Goal: Task Accomplishment & Management: Complete application form

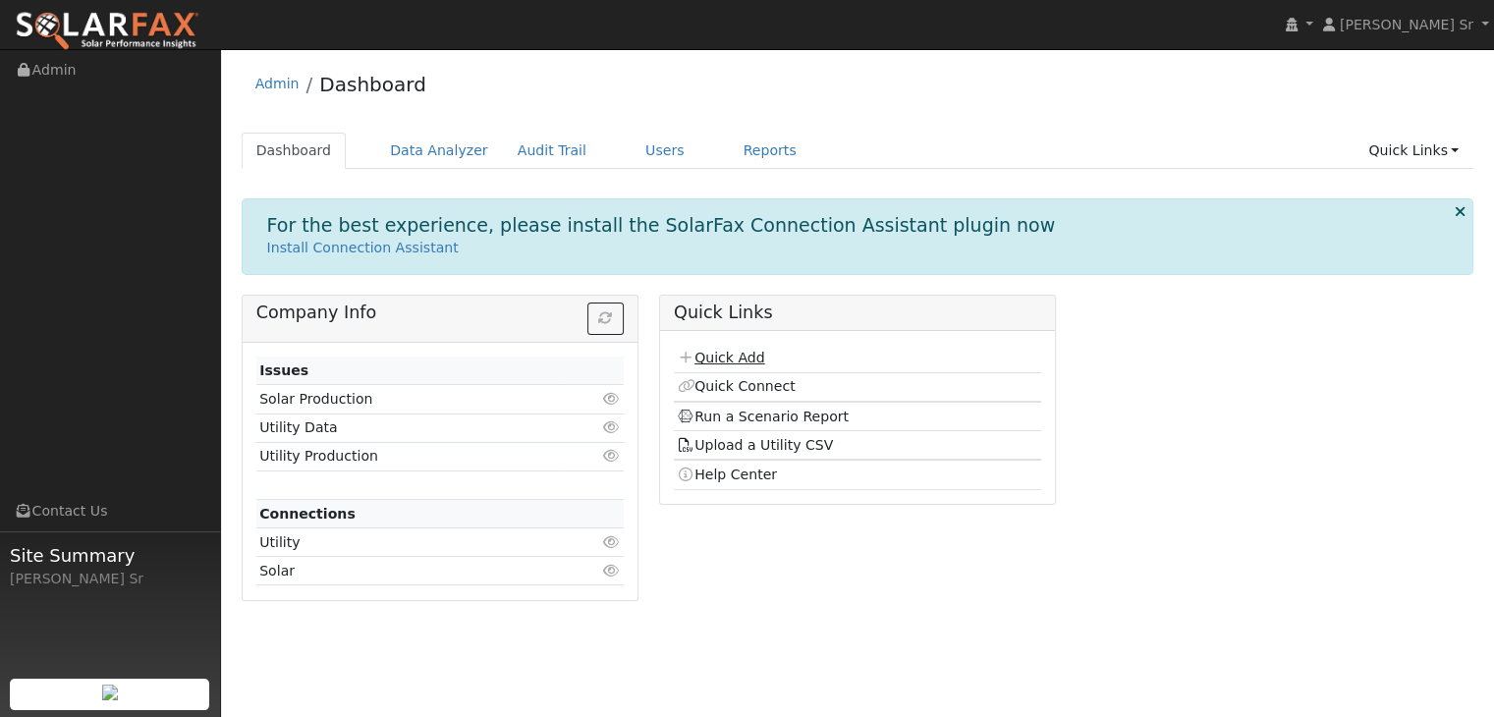
click at [727, 355] on link "Quick Add" at bounding box center [720, 358] width 87 height 16
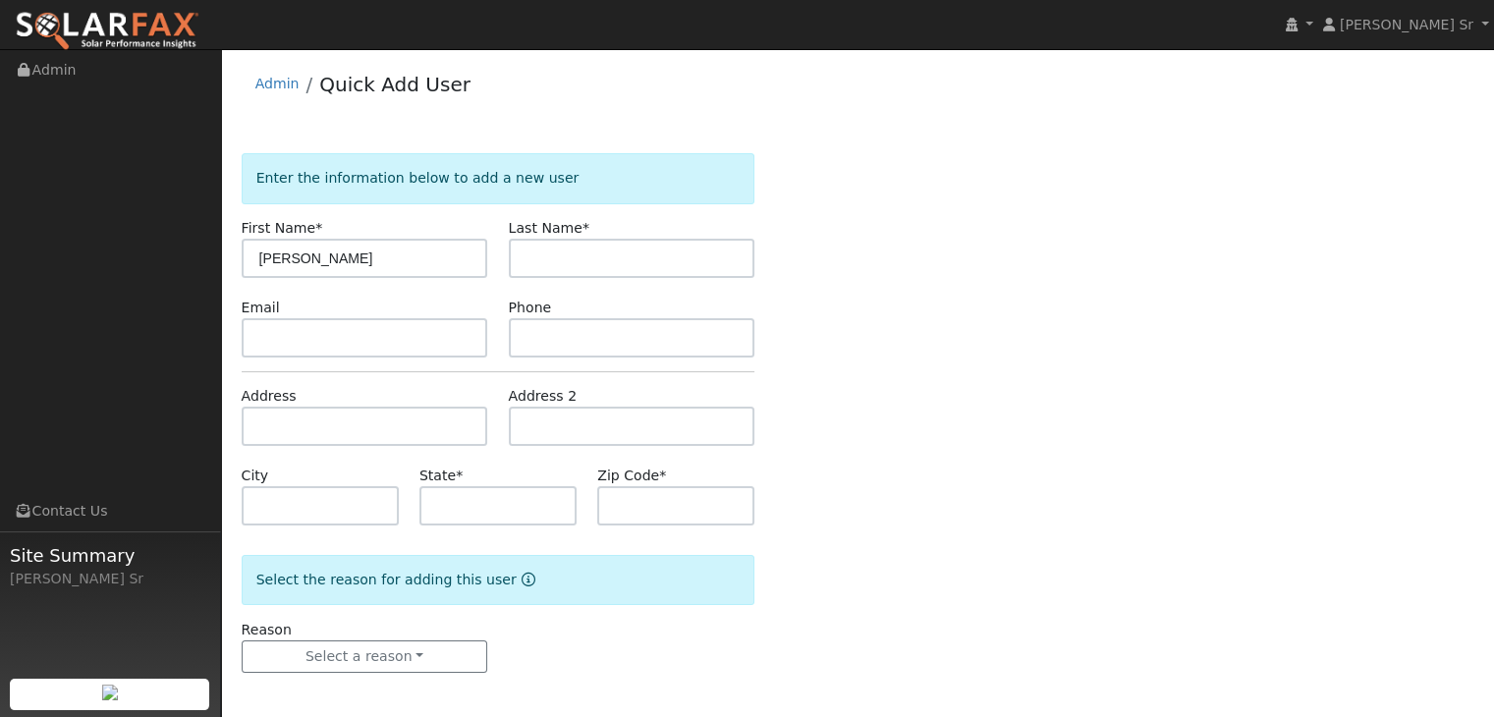
type input "[PERSON_NAME]"
type input "Kvick"
click at [373, 343] on input "text" at bounding box center [365, 337] width 247 height 39
type input "r"
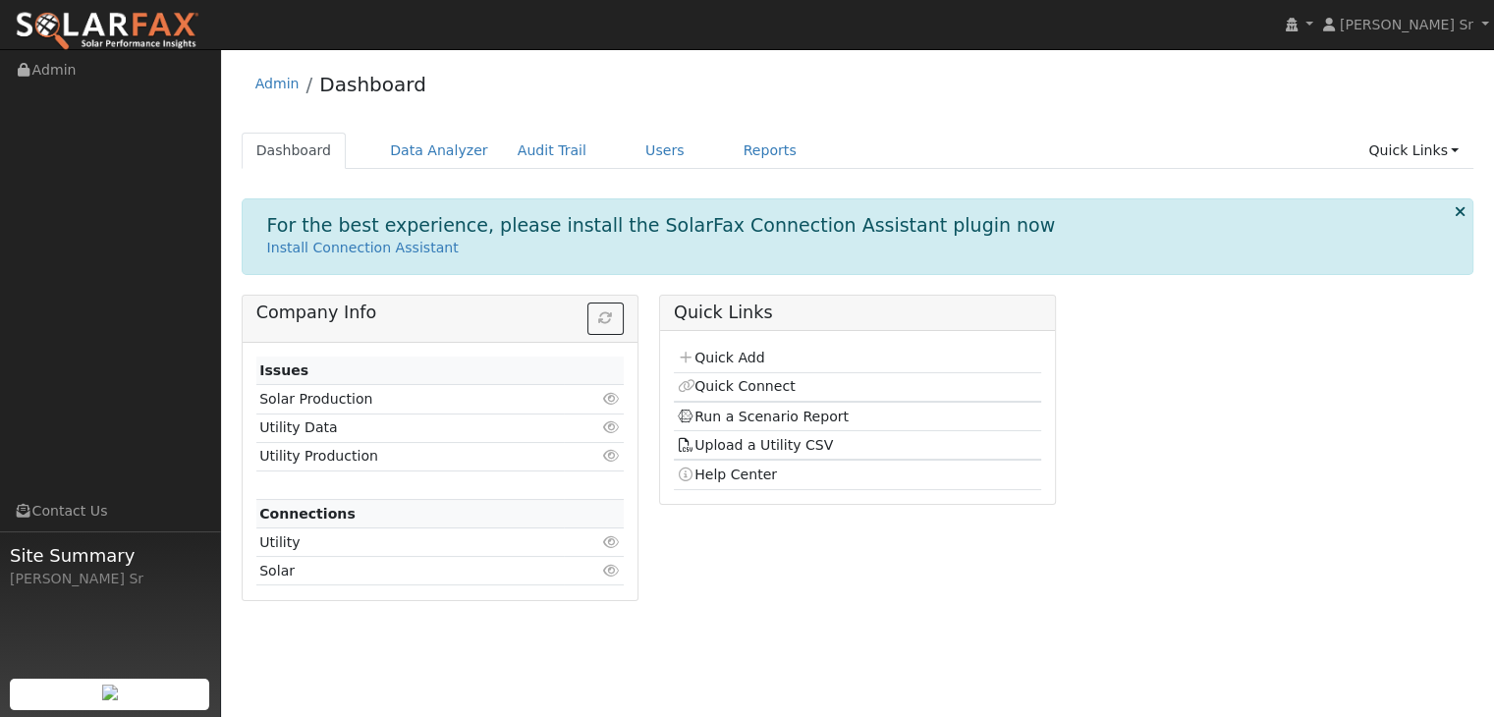
click at [765, 360] on td "Quick Add" at bounding box center [857, 359] width 367 height 28
click at [743, 352] on link "Quick Add" at bounding box center [720, 358] width 87 height 16
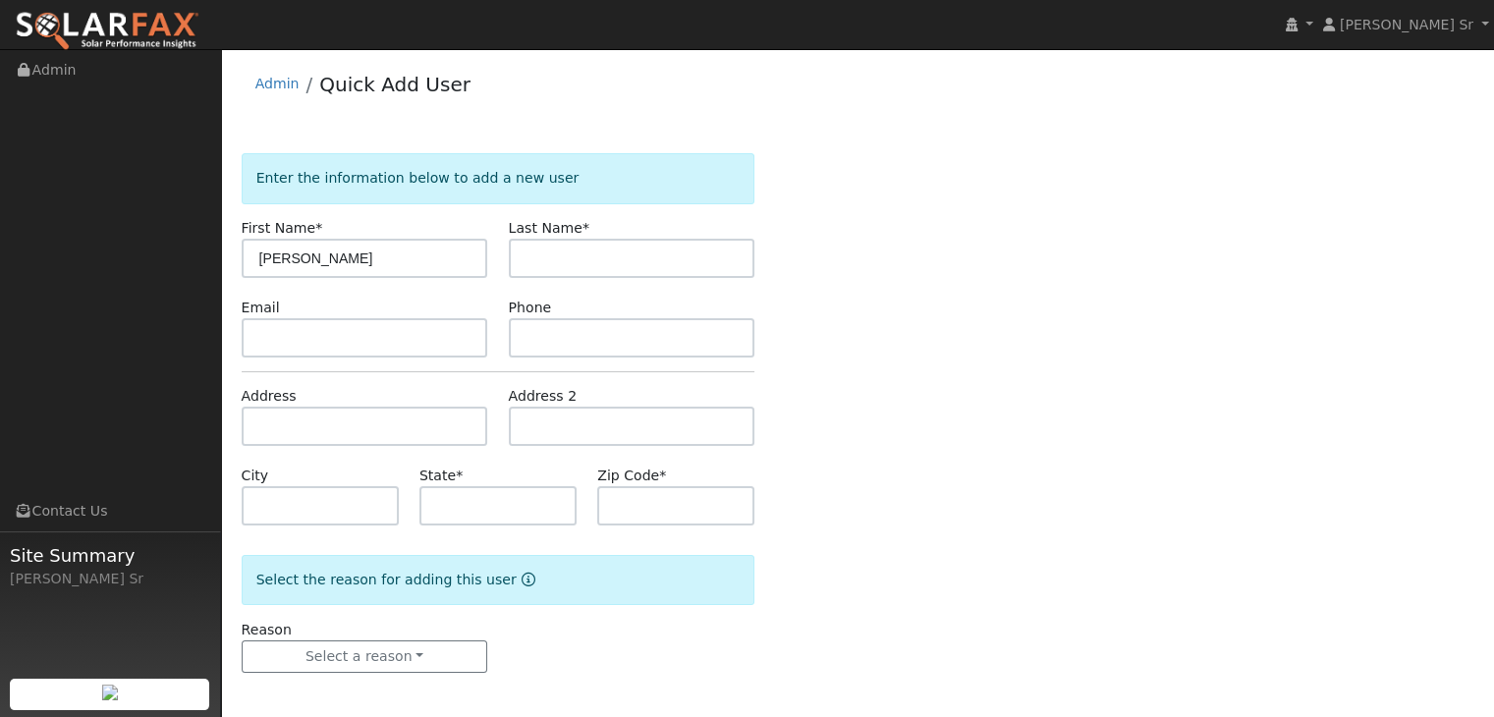
type input "[PERSON_NAME]"
type input "Kvick"
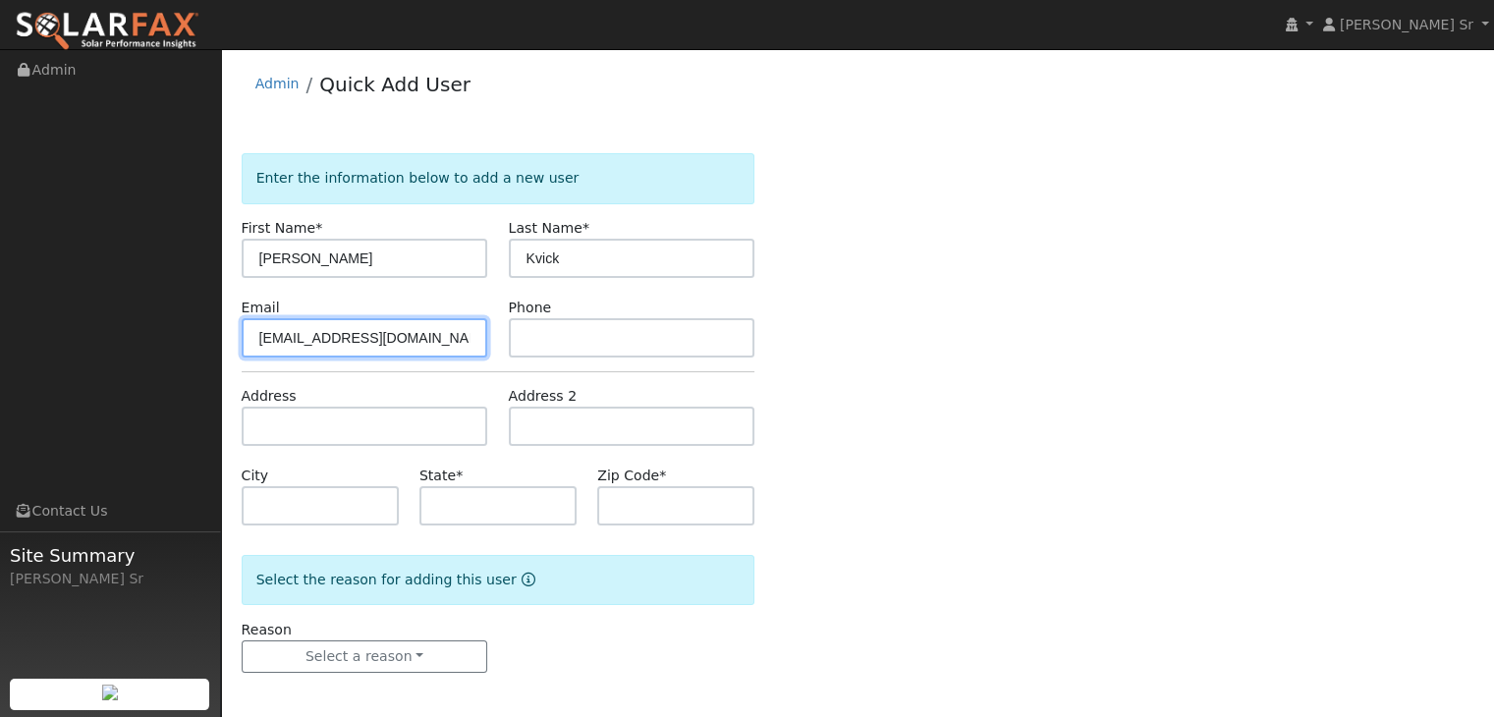
type input "relief4uandu@gmail.com"
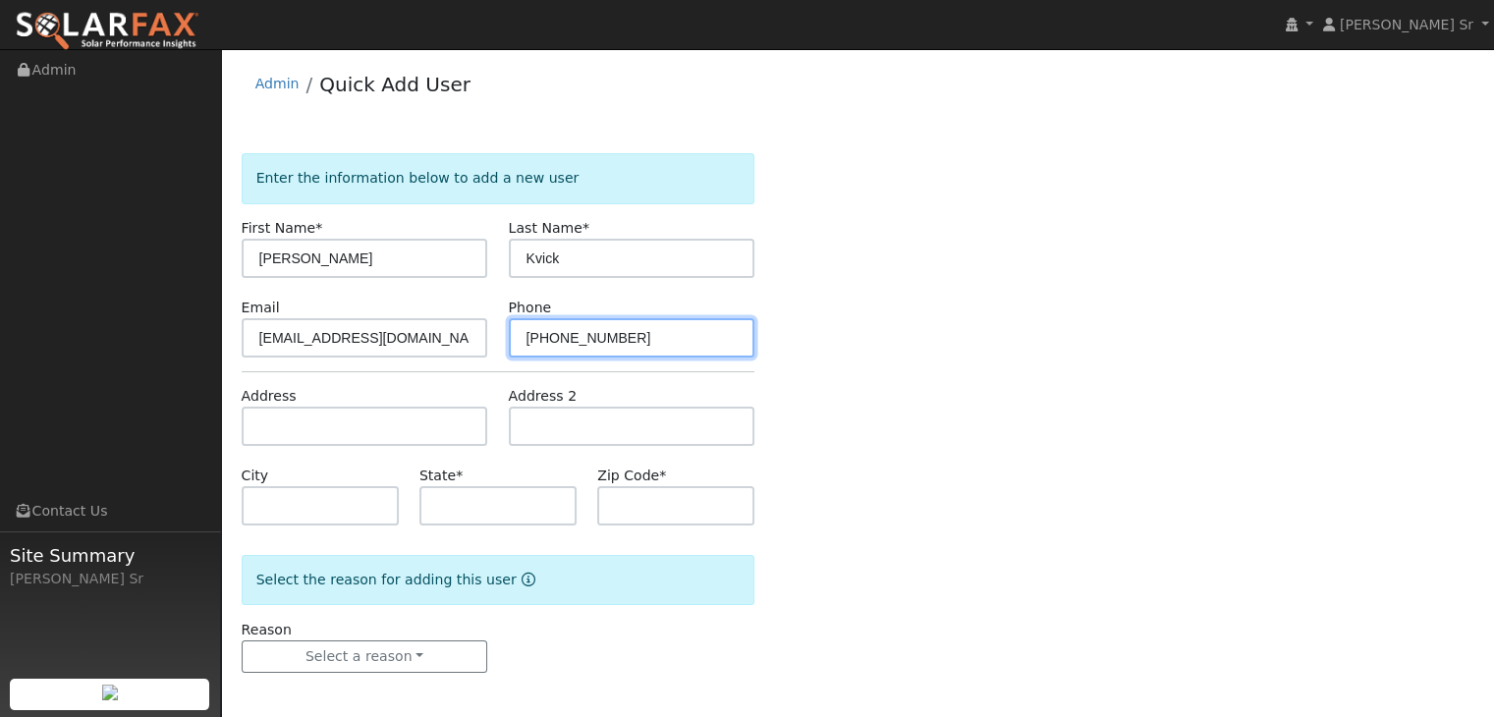
type input "916-821-5126"
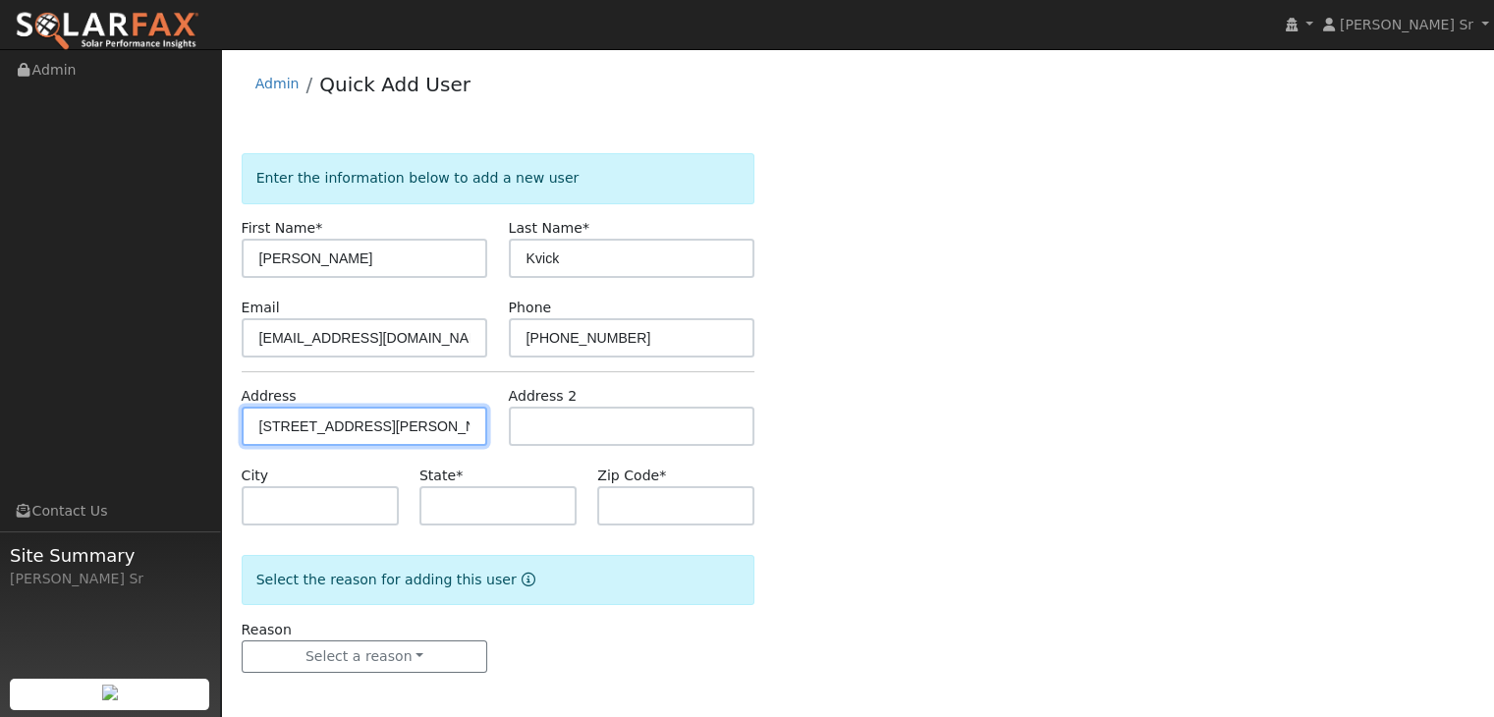
type input "6900 Cedar Glen Way"
type input "Newcastle"
type input "CA"
type input "95658"
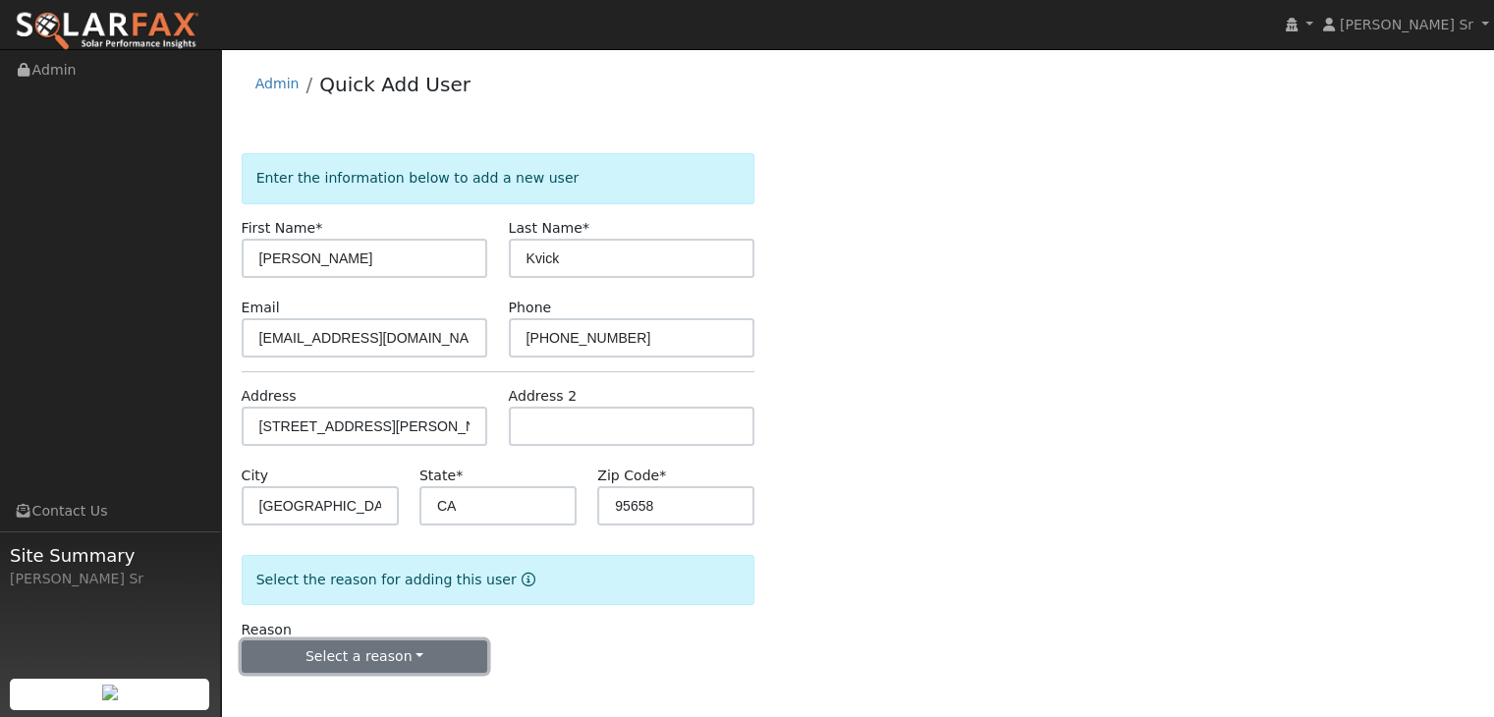
click at [405, 654] on button "Select a reason" at bounding box center [365, 657] width 247 height 33
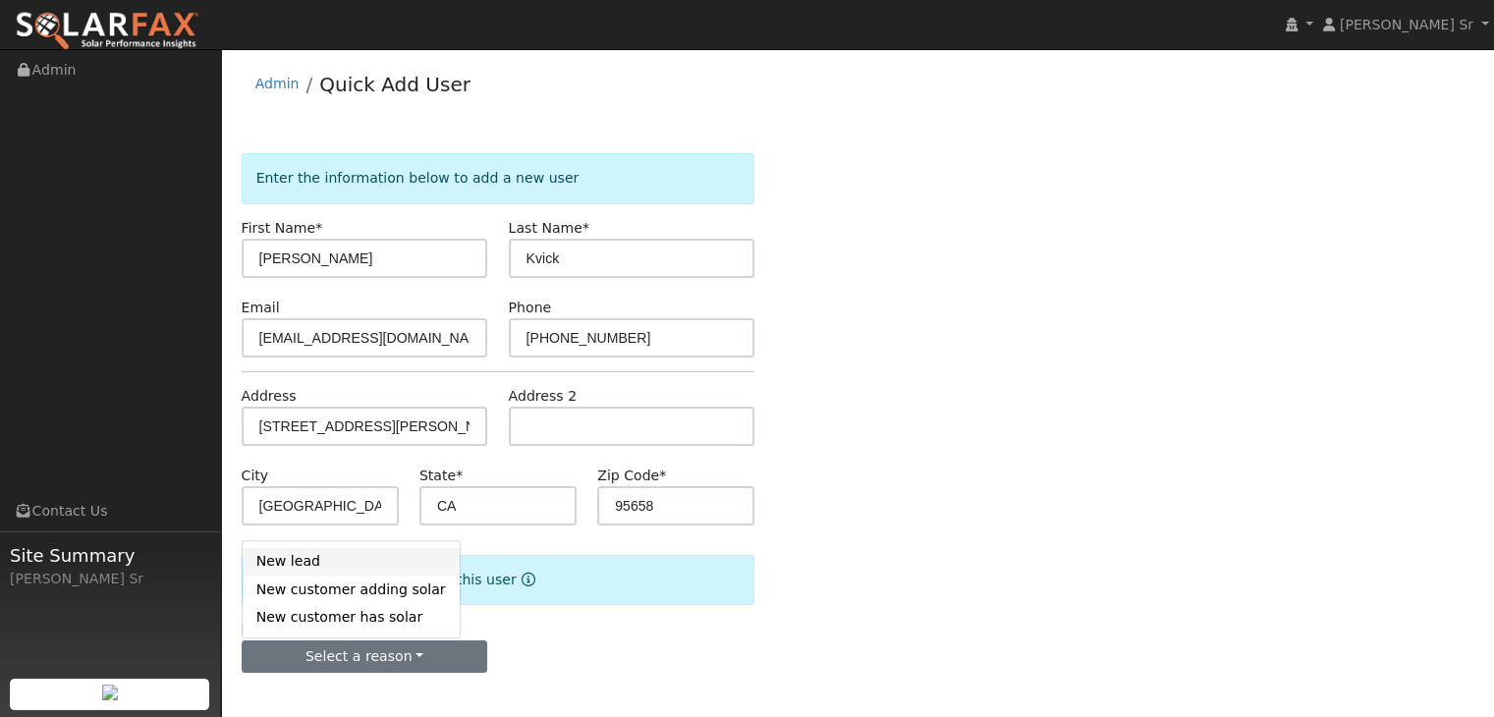
click at [329, 555] on link "New lead" at bounding box center [351, 562] width 217 height 28
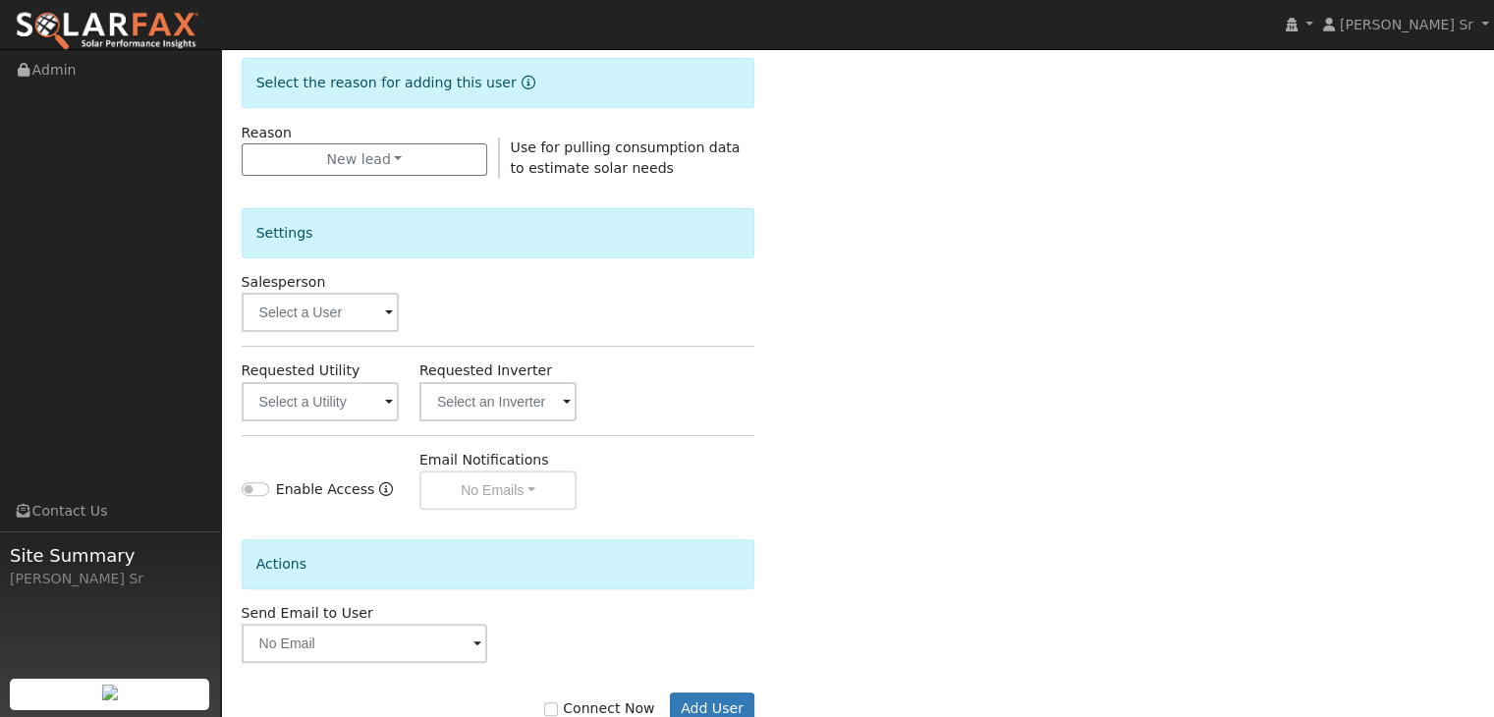
scroll to position [479, 0]
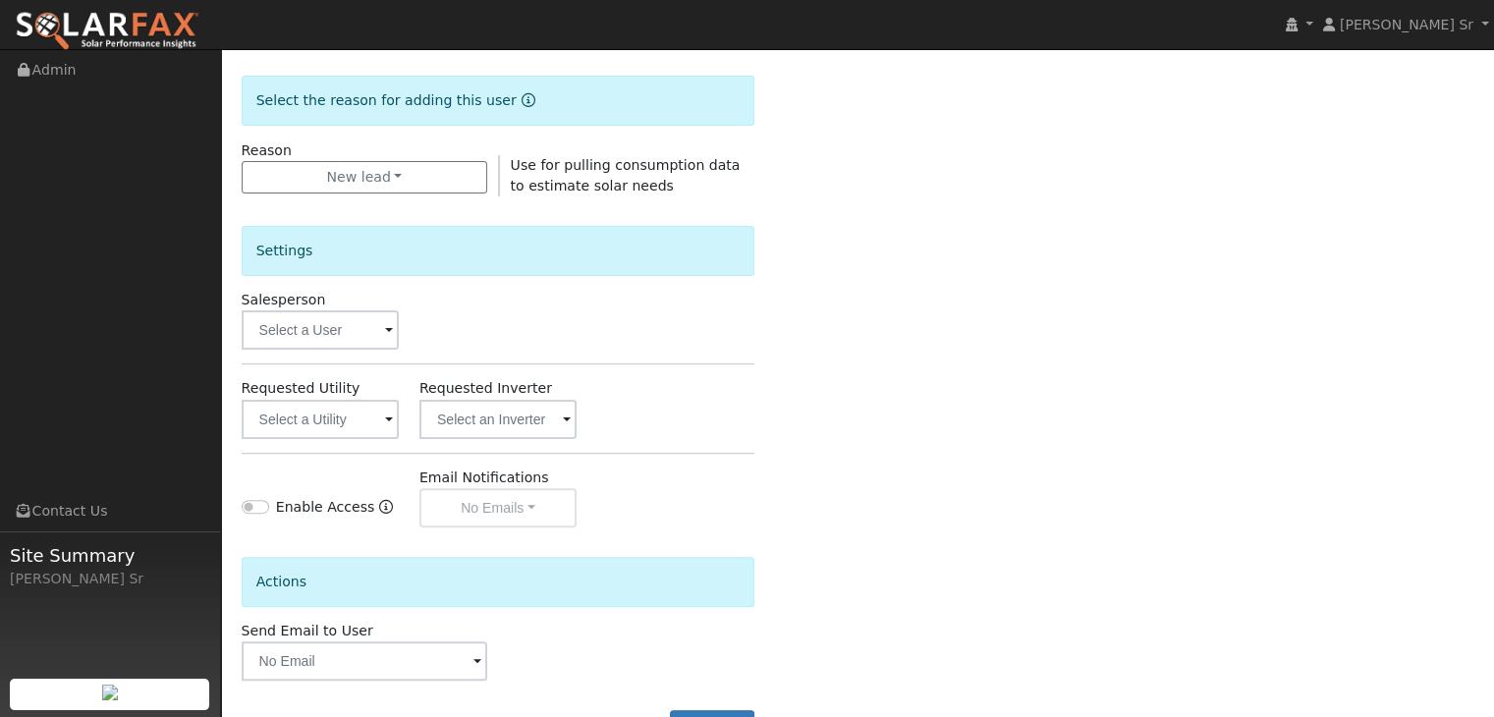
click at [386, 329] on span at bounding box center [389, 331] width 8 height 23
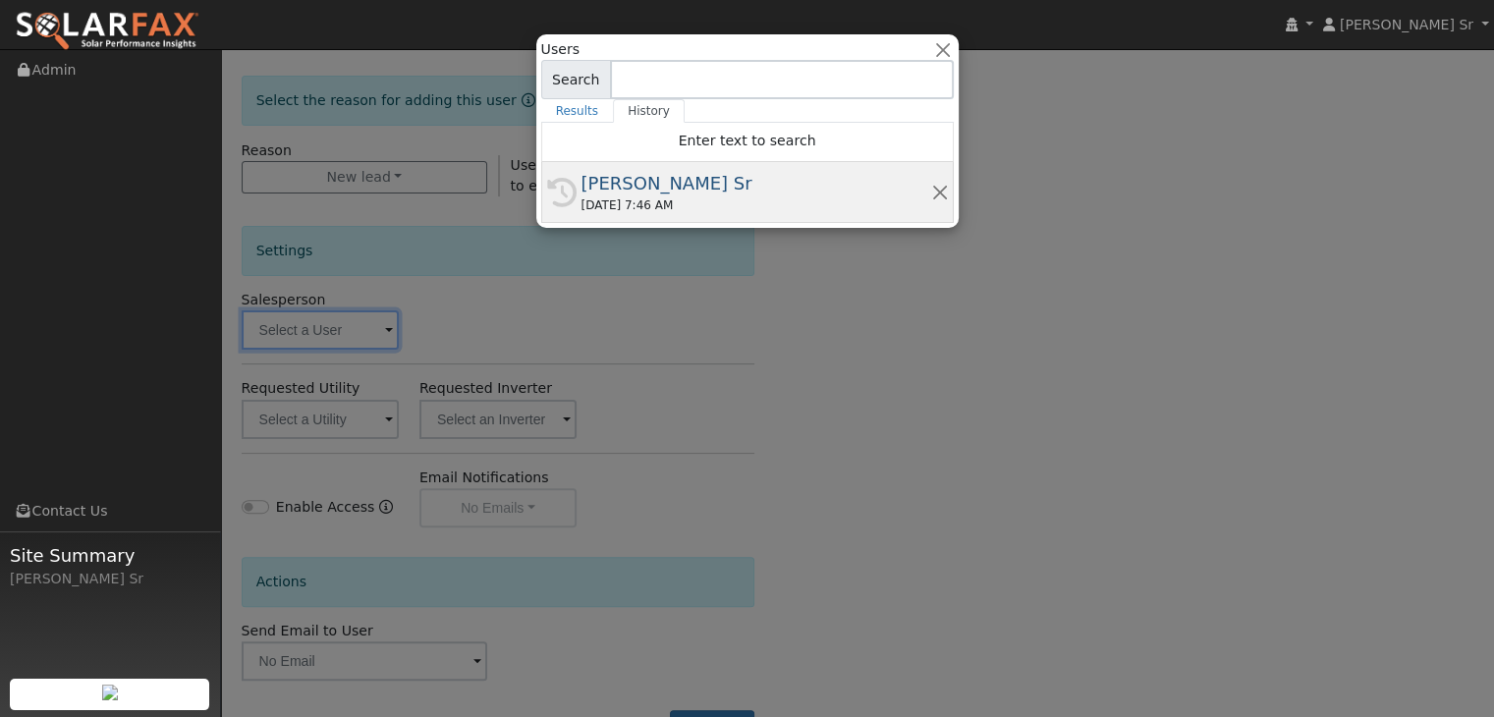
click at [680, 194] on div "[PERSON_NAME] Sr" at bounding box center [757, 183] width 350 height 27
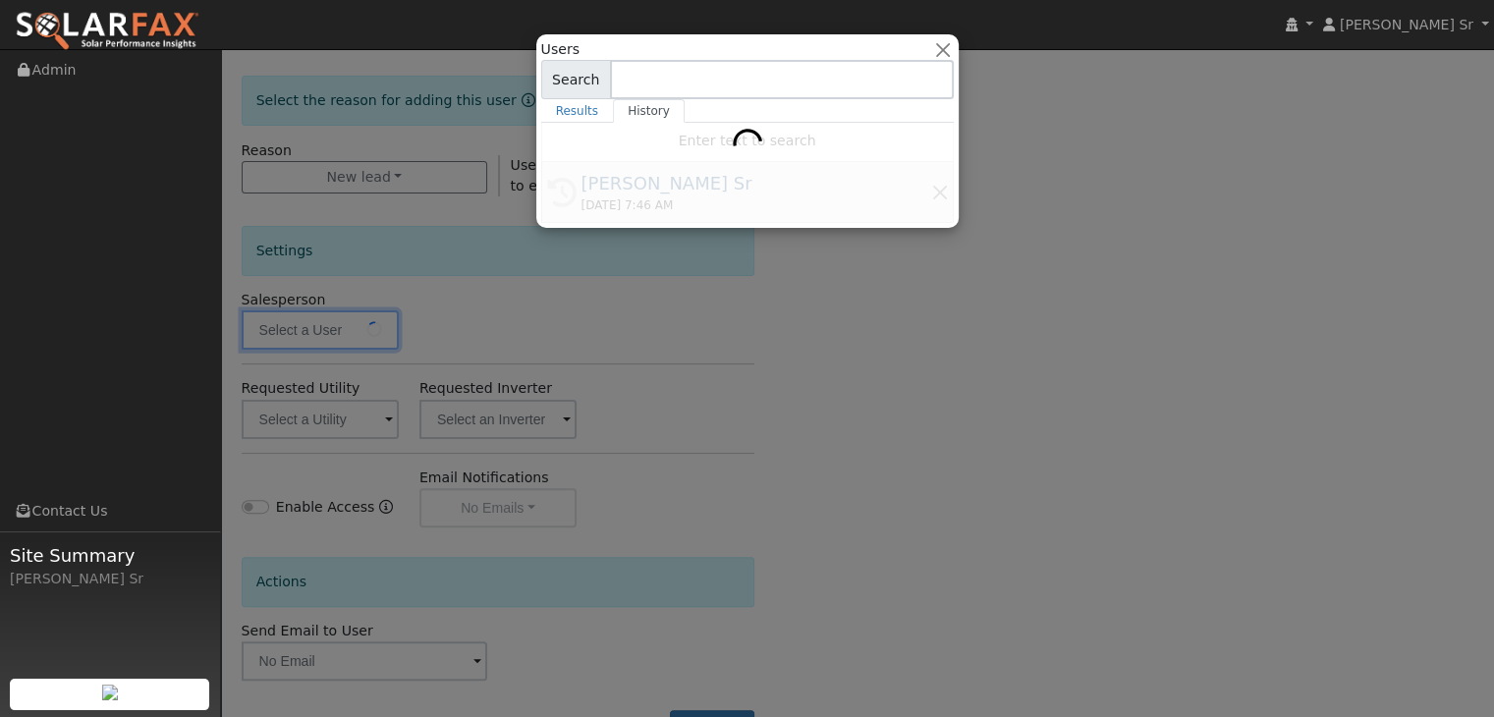
type input "[PERSON_NAME] Sr"
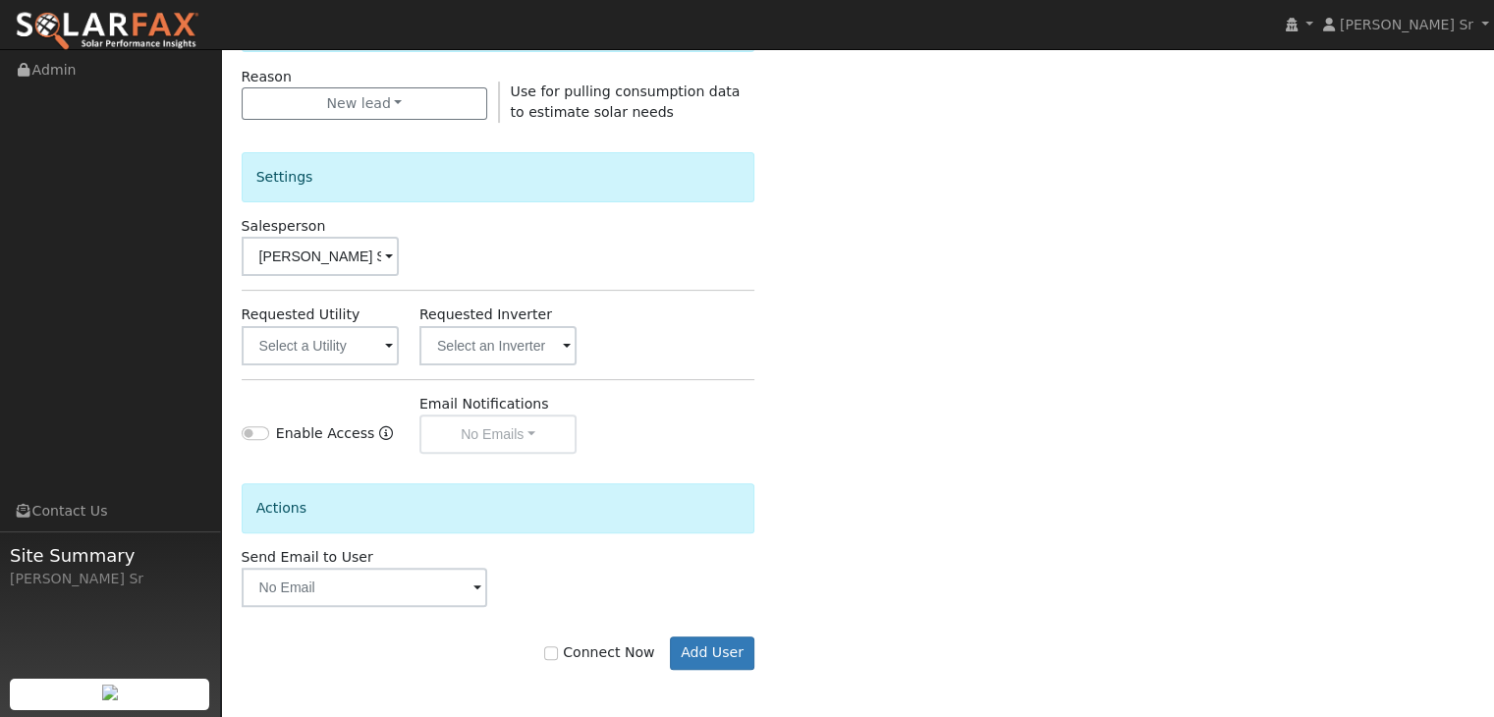
scroll to position [549, 0]
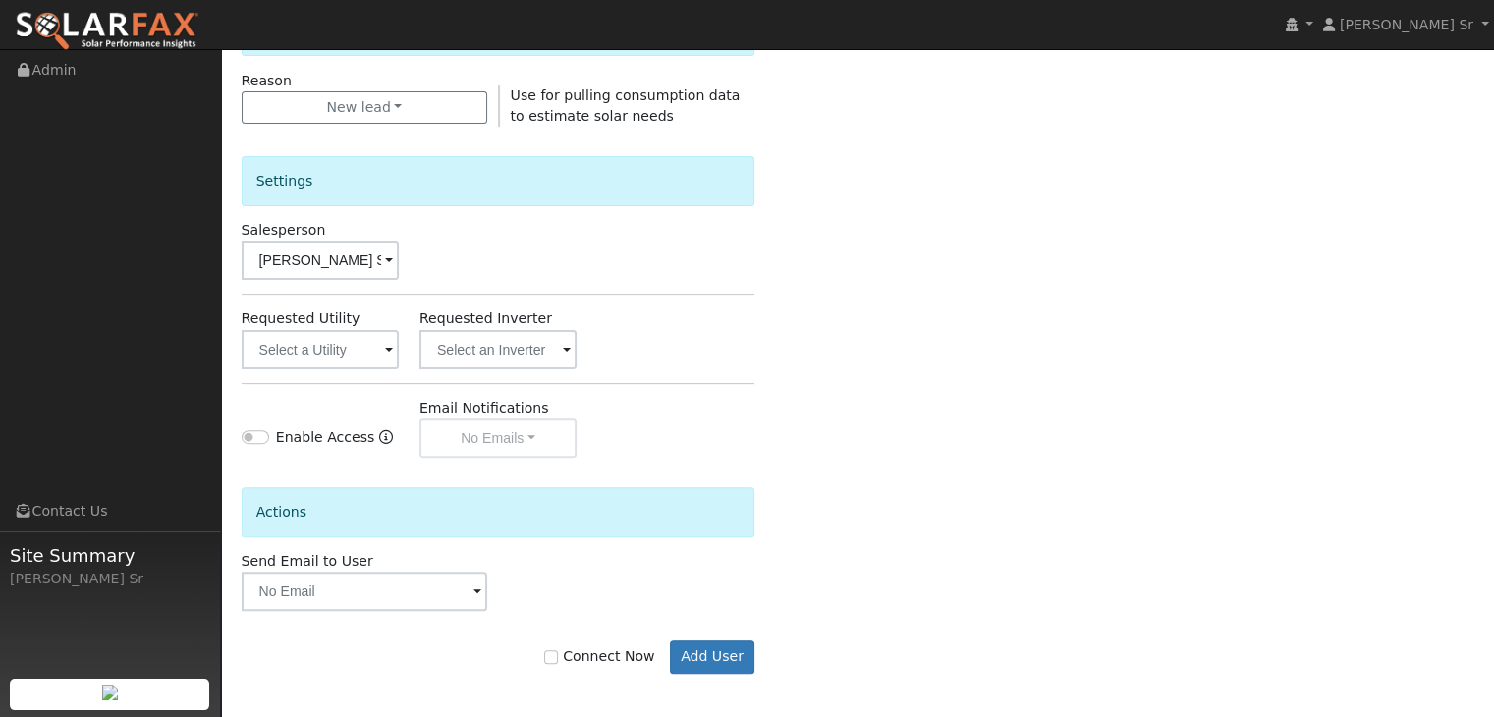
click at [385, 345] on span at bounding box center [389, 351] width 8 height 23
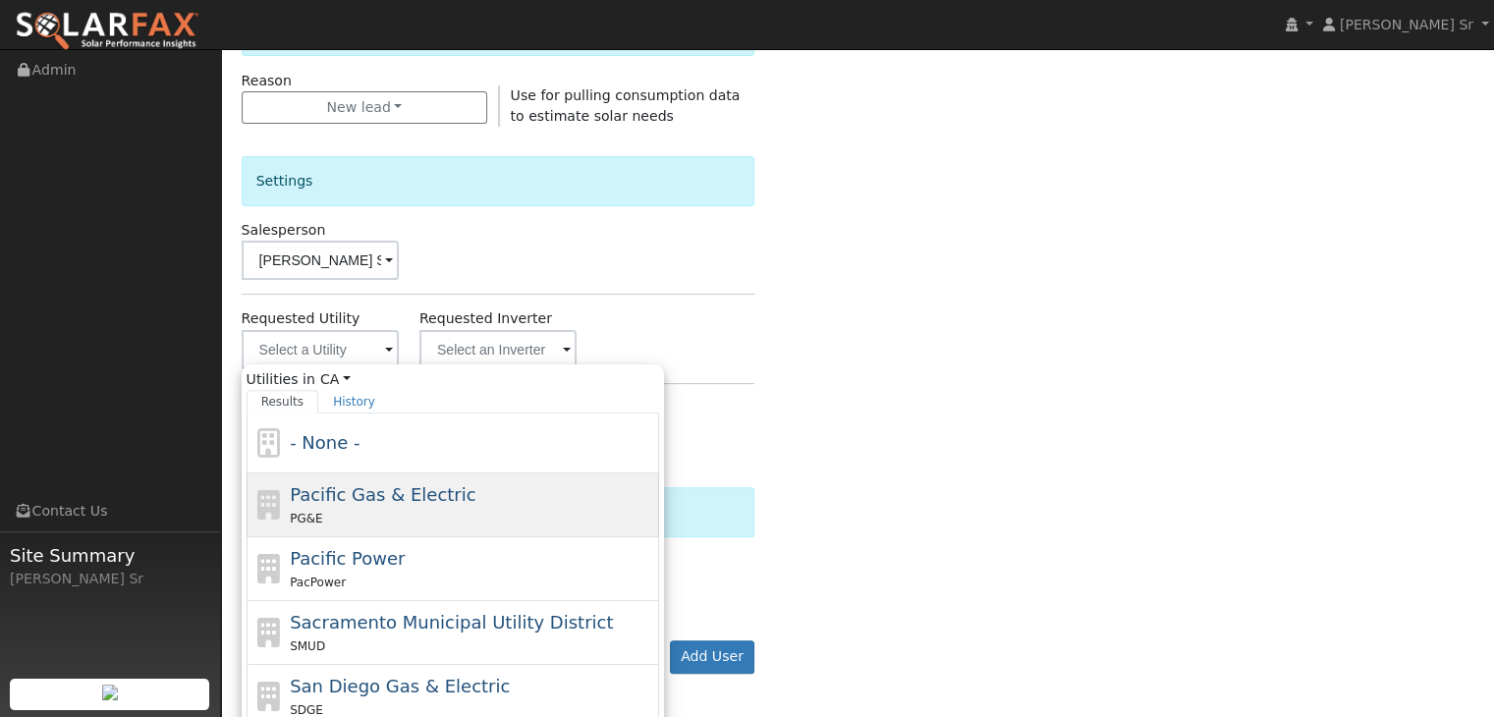
click at [397, 487] on span "Pacific Gas & Electric" at bounding box center [383, 494] width 186 height 21
type input "Pacific Gas & Electric"
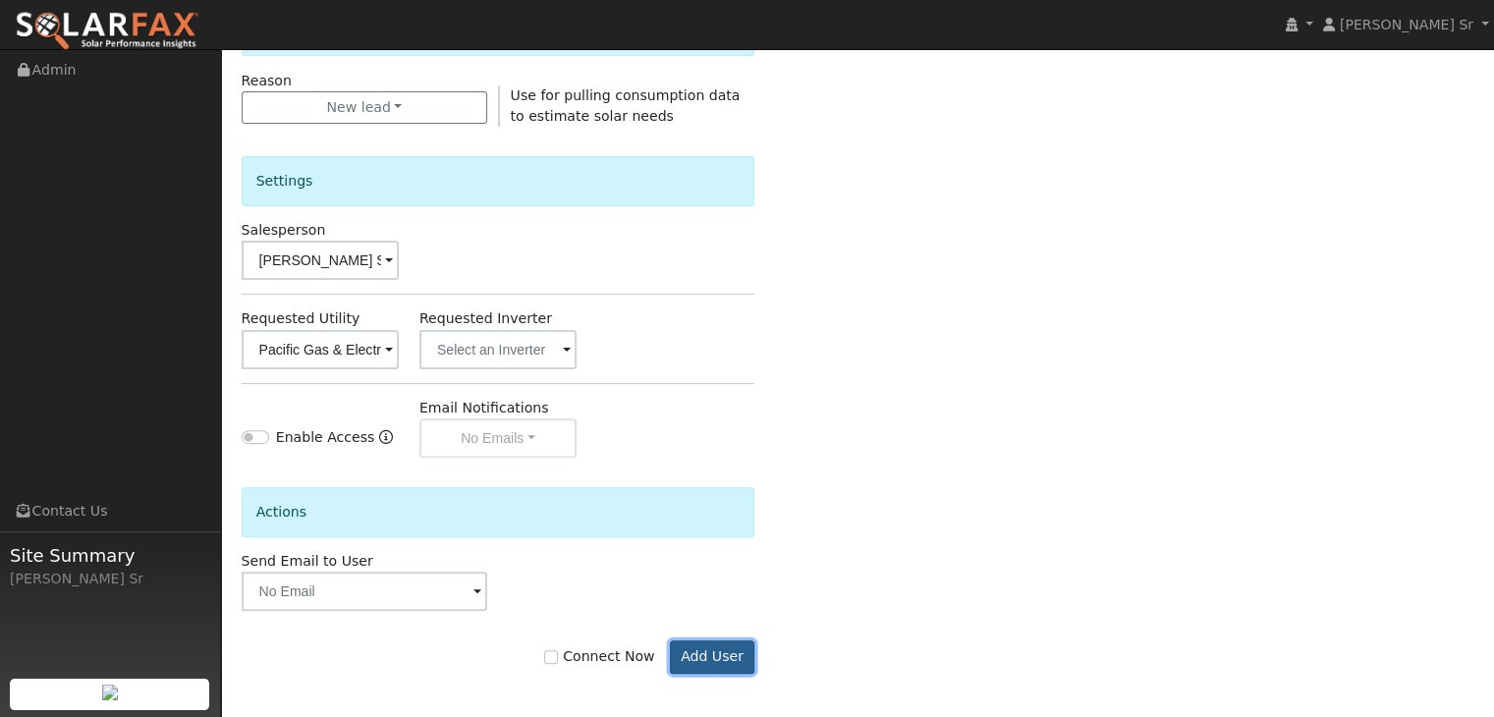
click at [708, 664] on button "Add User" at bounding box center [712, 657] width 85 height 33
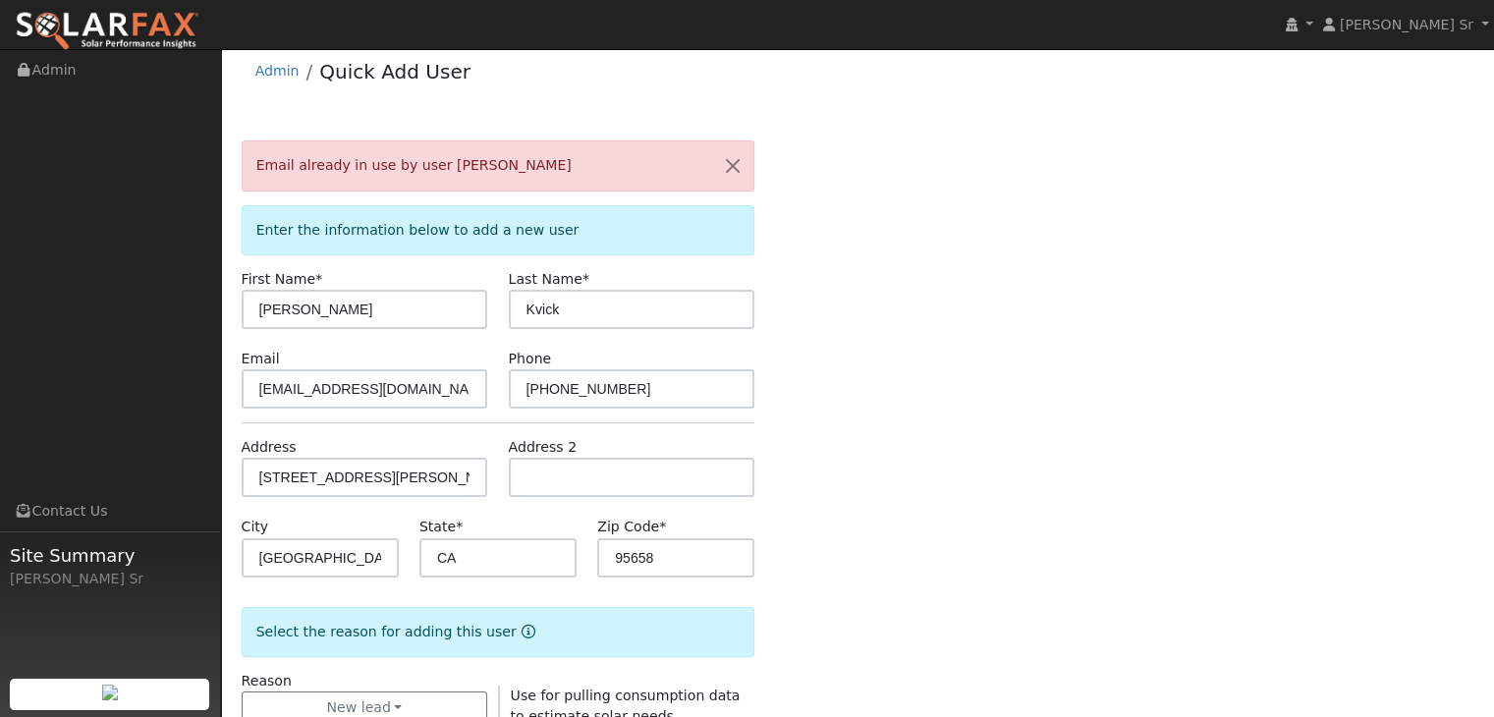
scroll to position [0, 0]
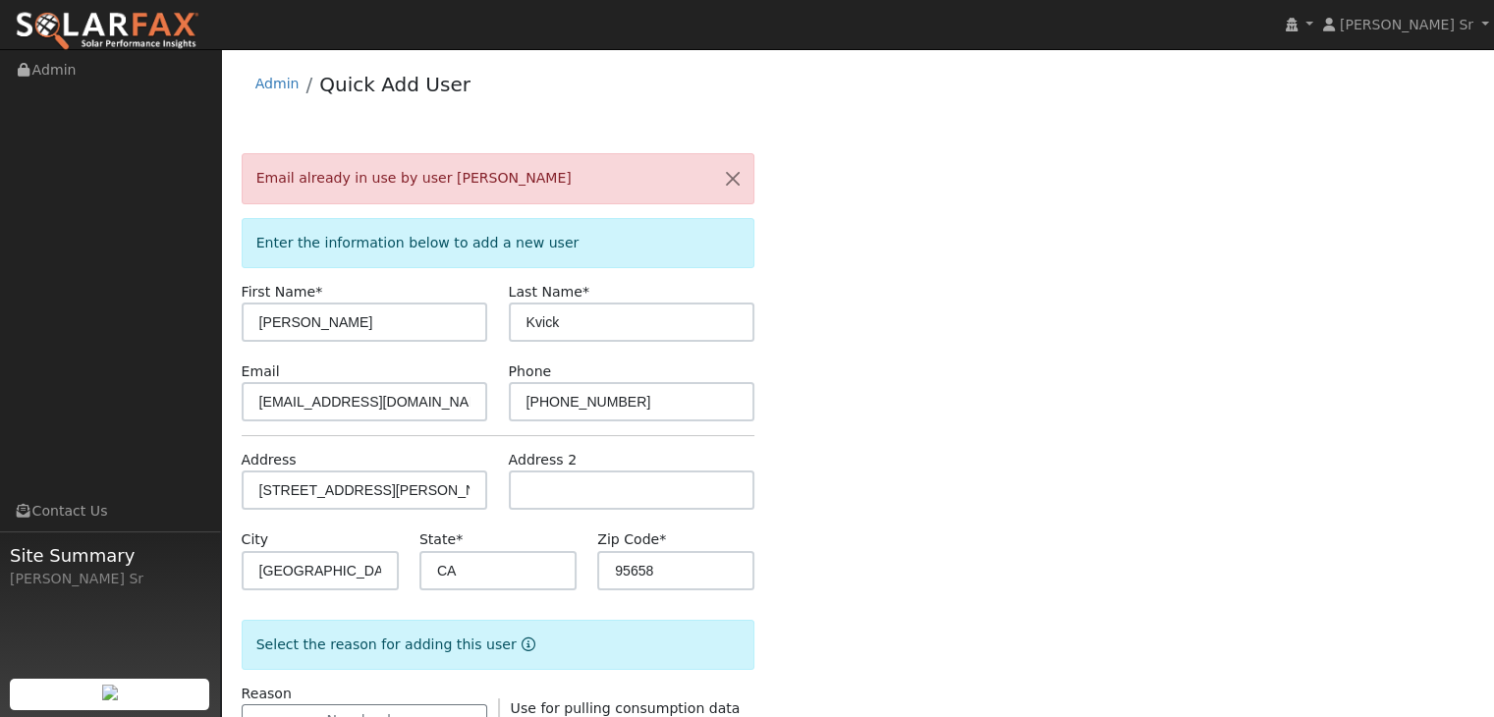
click at [537, 174] on div "Email already in use by user Marcella Kvick" at bounding box center [499, 178] width 514 height 50
click at [739, 189] on button "button" at bounding box center [732, 178] width 41 height 48
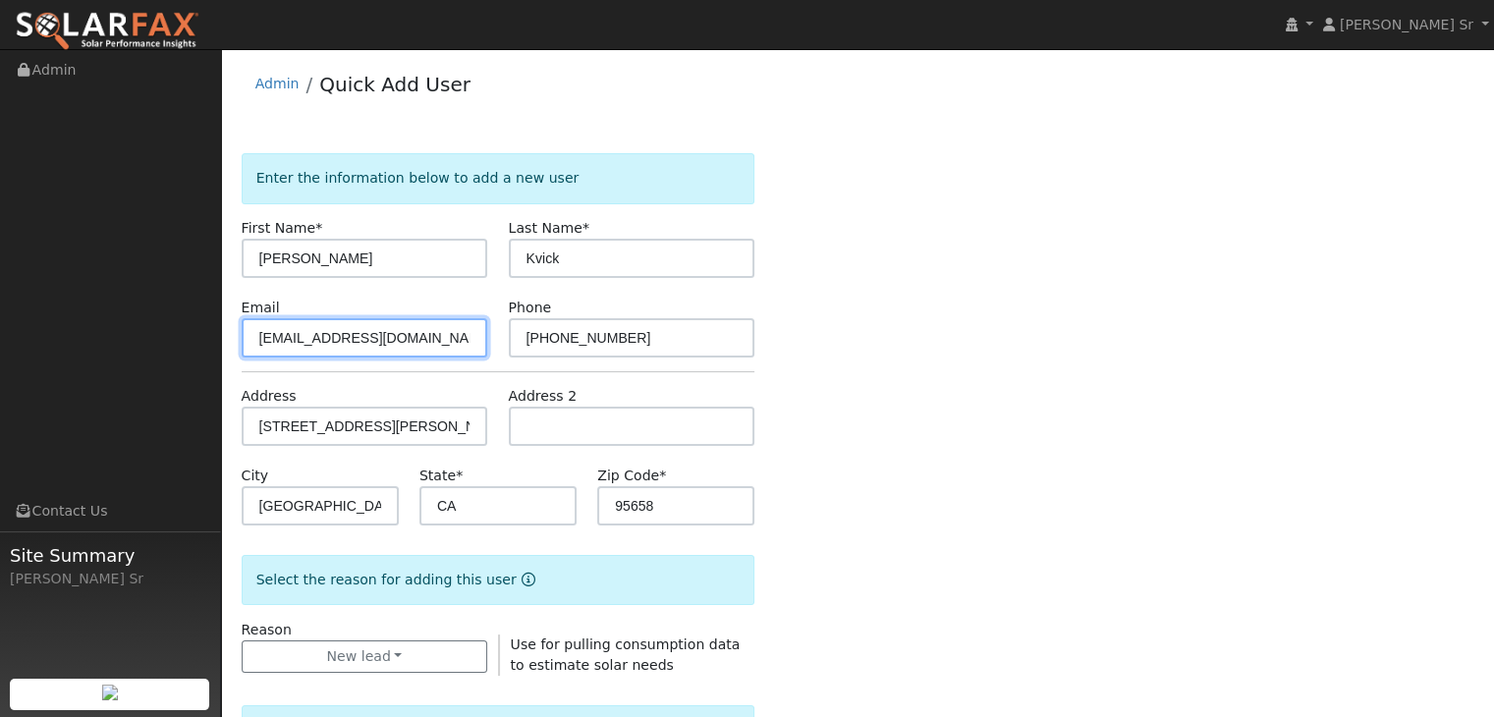
drag, startPoint x: 432, startPoint y: 336, endPoint x: 225, endPoint y: 331, distance: 207.3
drag, startPoint x: 225, startPoint y: 331, endPoint x: 929, endPoint y: 298, distance: 705.2
click at [929, 298] on div "Enter the information below to add a new user First Name * Marcella Last Name *…" at bounding box center [858, 707] width 1233 height 1109
drag, startPoint x: 449, startPoint y: 335, endPoint x: 236, endPoint y: 313, distance: 214.3
click at [236, 313] on div "Email relief4uandu@gmail.com" at bounding box center [364, 328] width 267 height 60
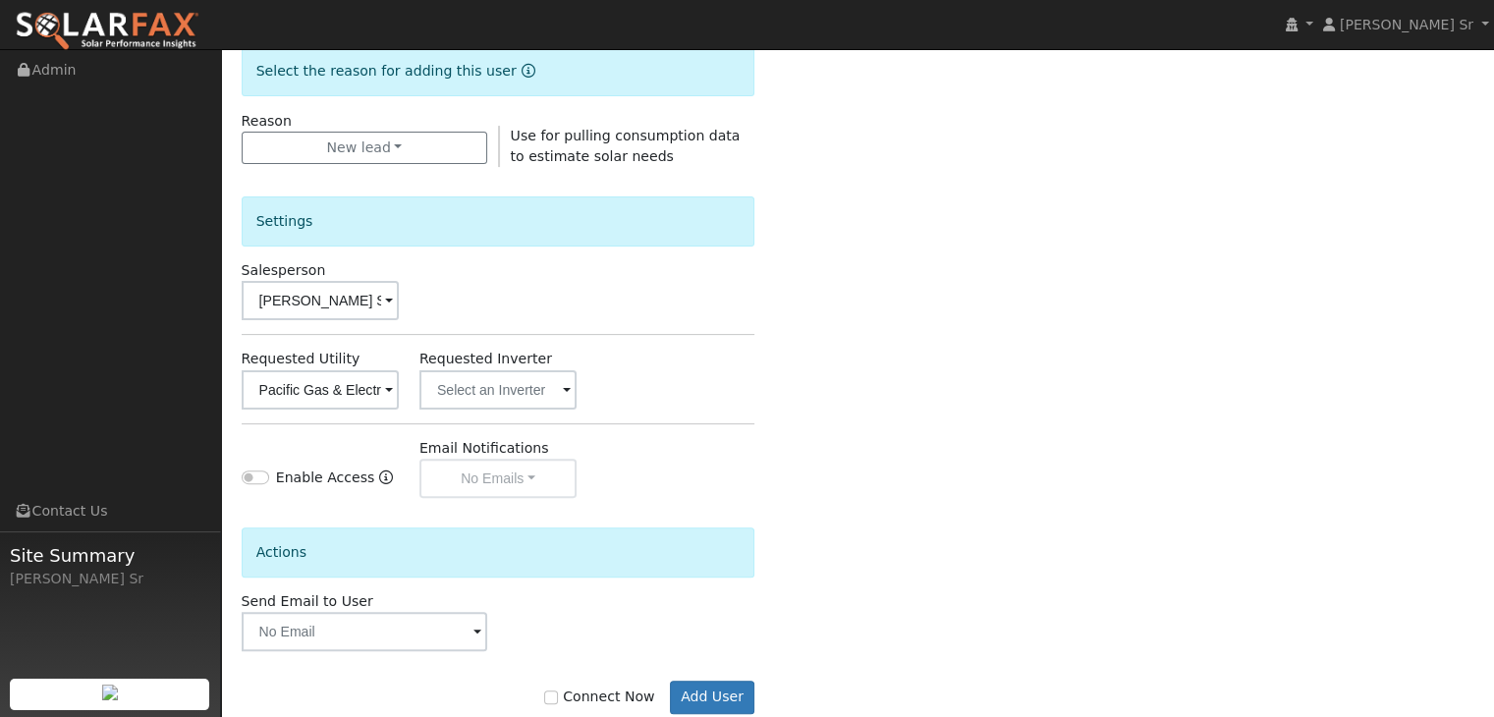
scroll to position [553, 0]
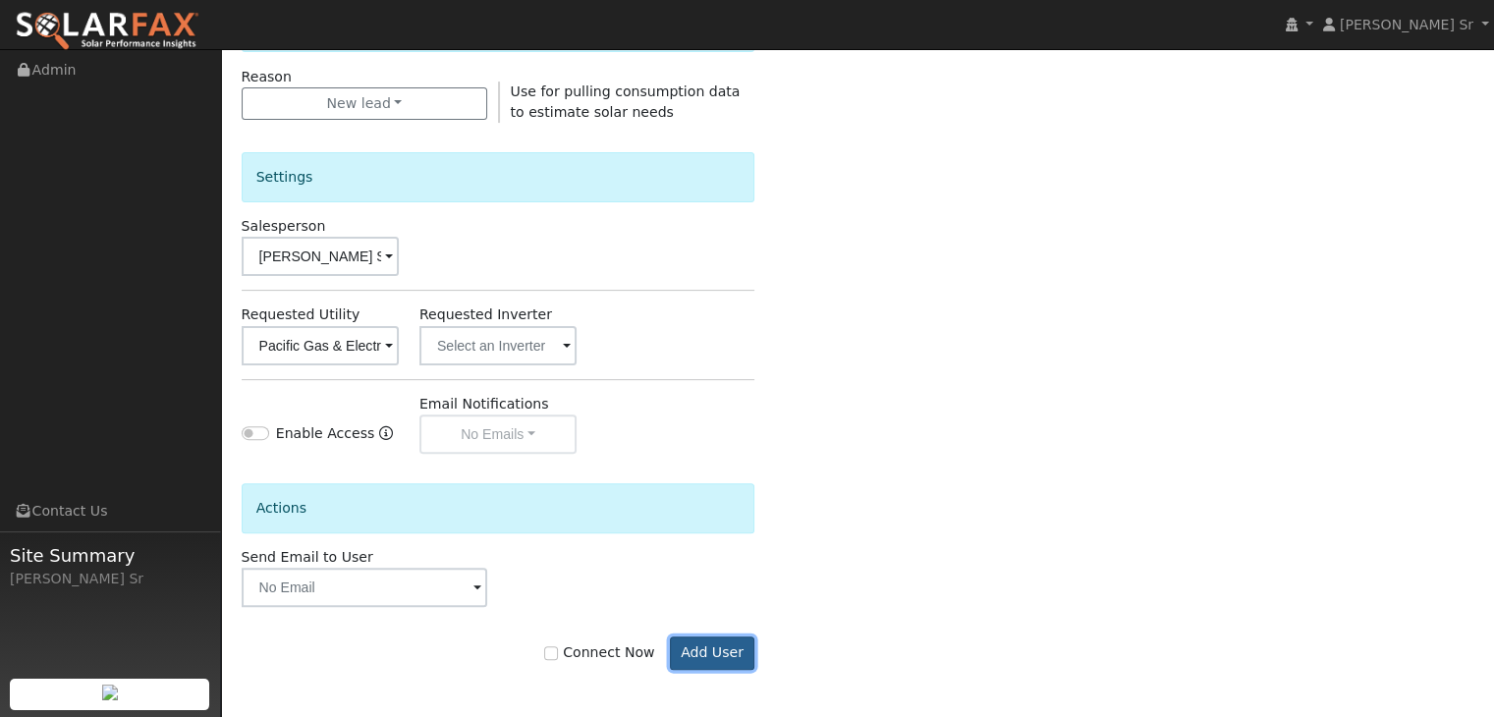
click at [701, 642] on button "Add User" at bounding box center [712, 653] width 85 height 33
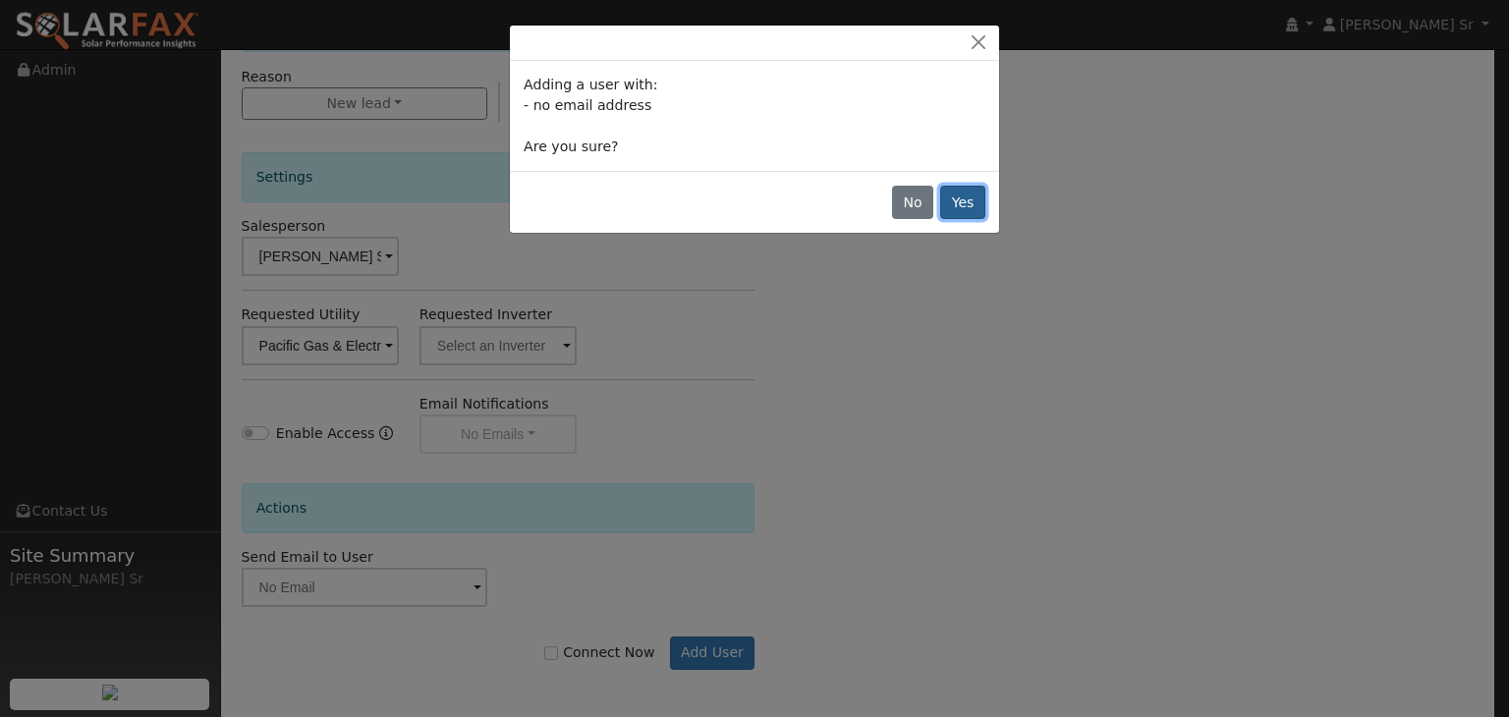
click at [962, 202] on button "Yes" at bounding box center [962, 202] width 45 height 33
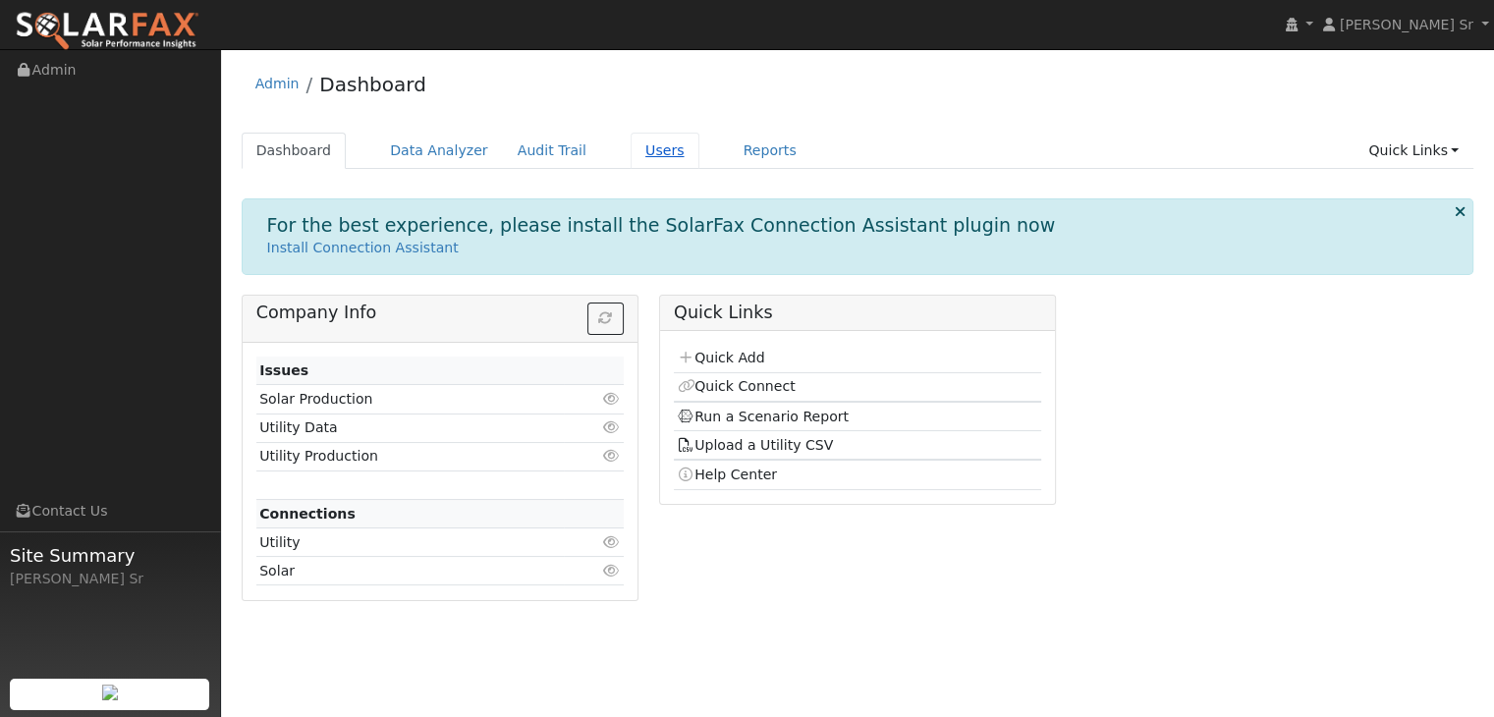
click at [633, 158] on link "Users" at bounding box center [665, 151] width 69 height 36
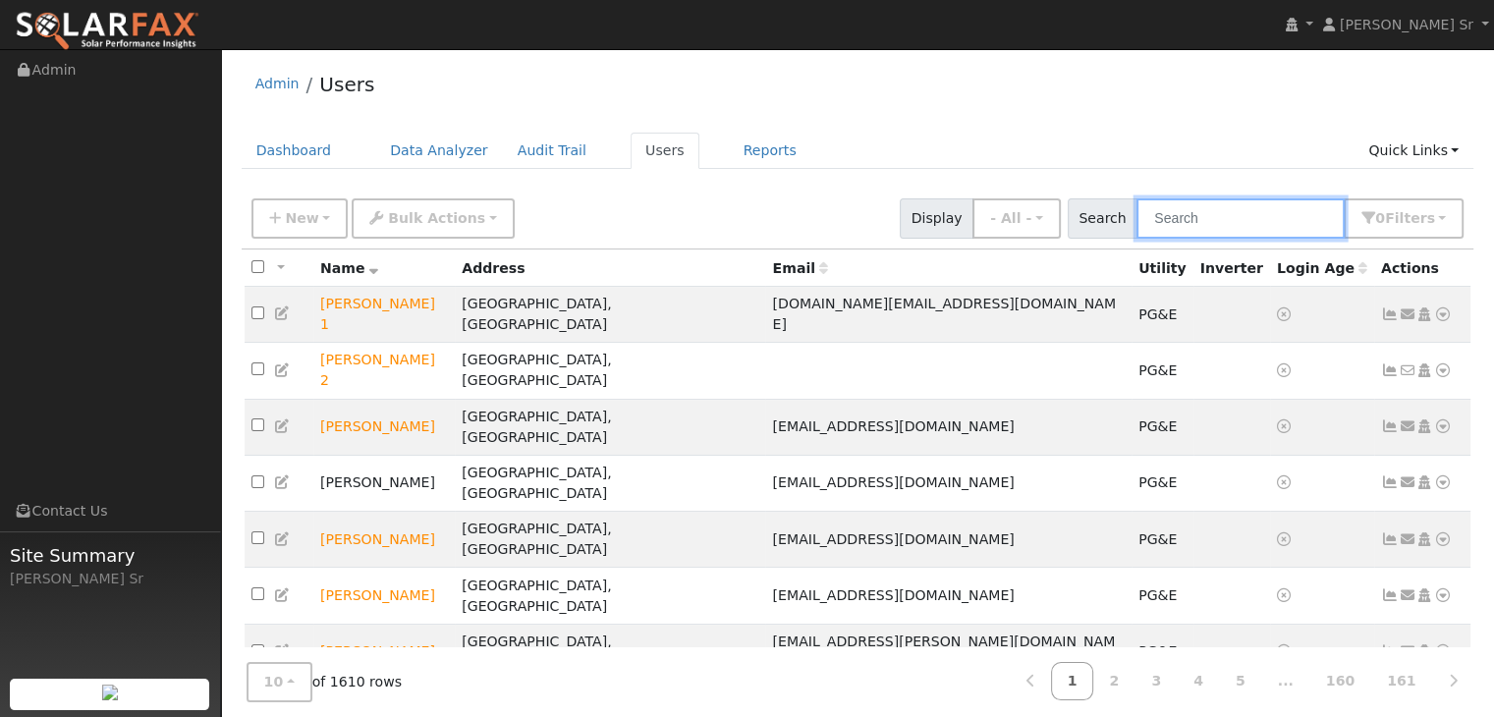
click at [1188, 213] on input "text" at bounding box center [1241, 218] width 208 height 40
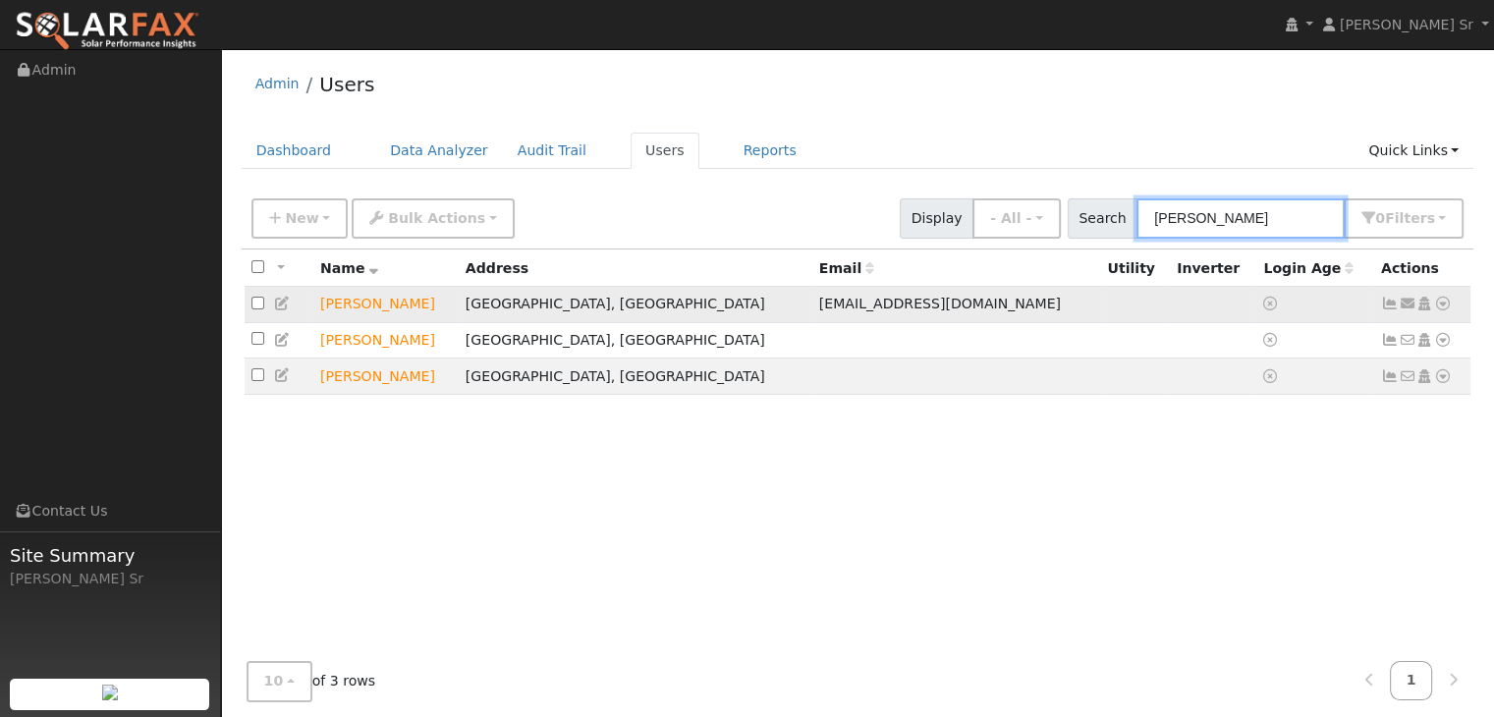
type input "[PERSON_NAME]"
click at [1438, 302] on icon at bounding box center [1443, 304] width 18 height 14
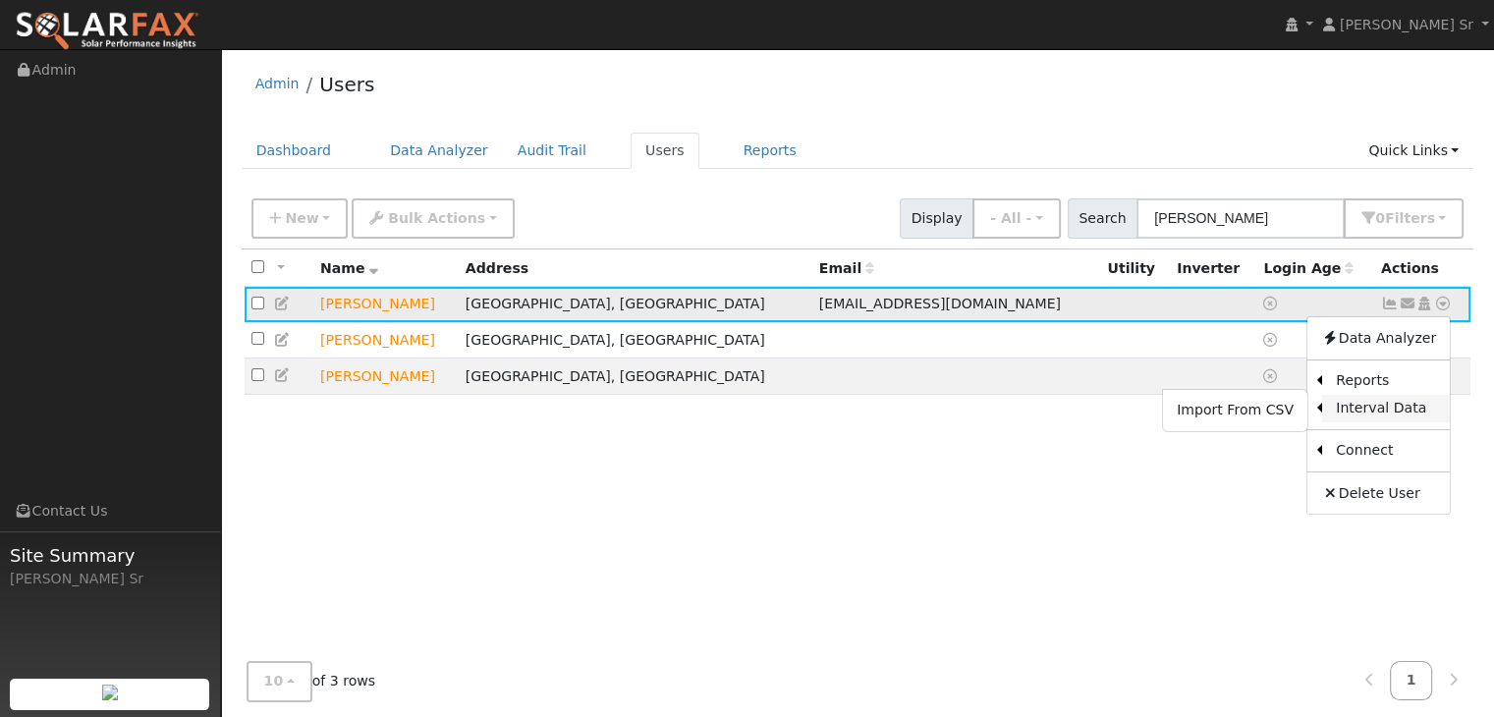
click at [1383, 408] on link "Interval Data" at bounding box center [1386, 409] width 128 height 28
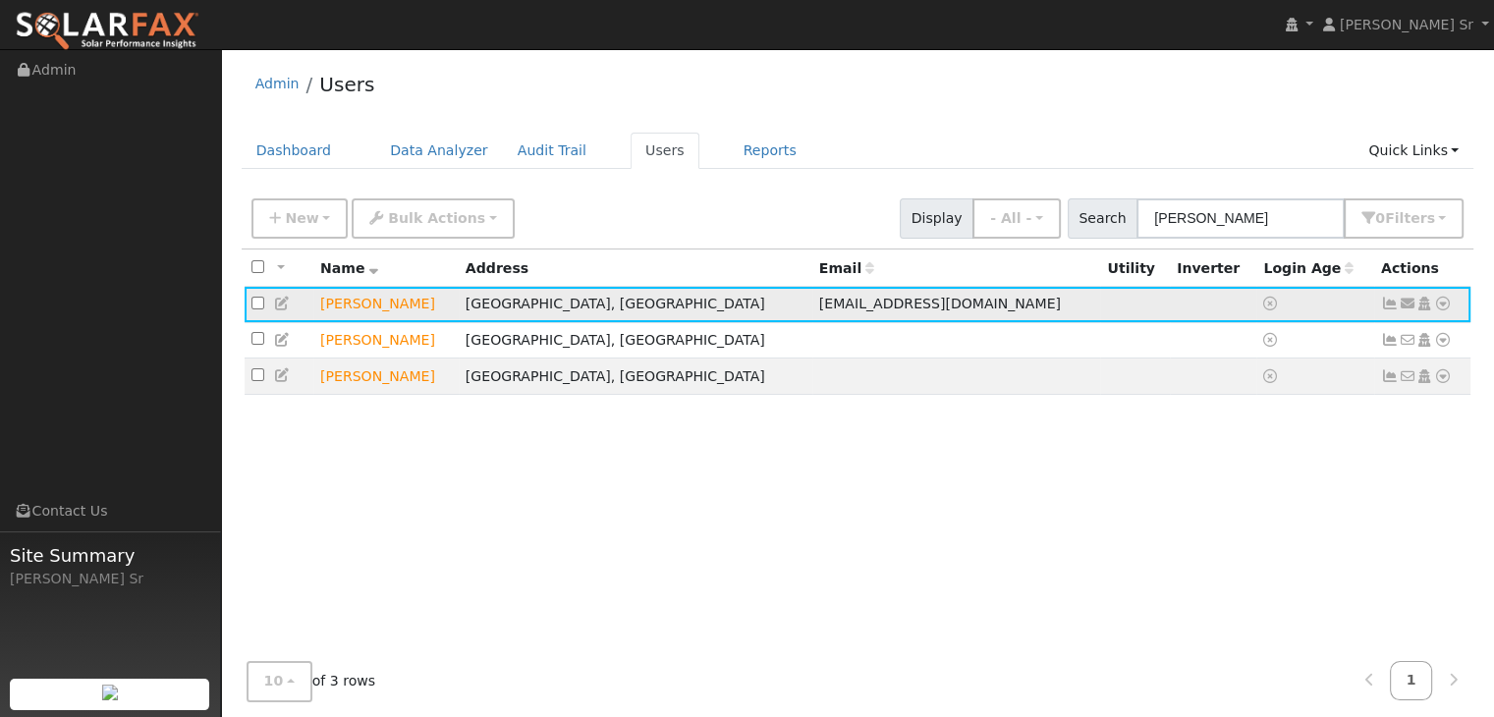
click at [1442, 303] on icon at bounding box center [1443, 304] width 18 height 14
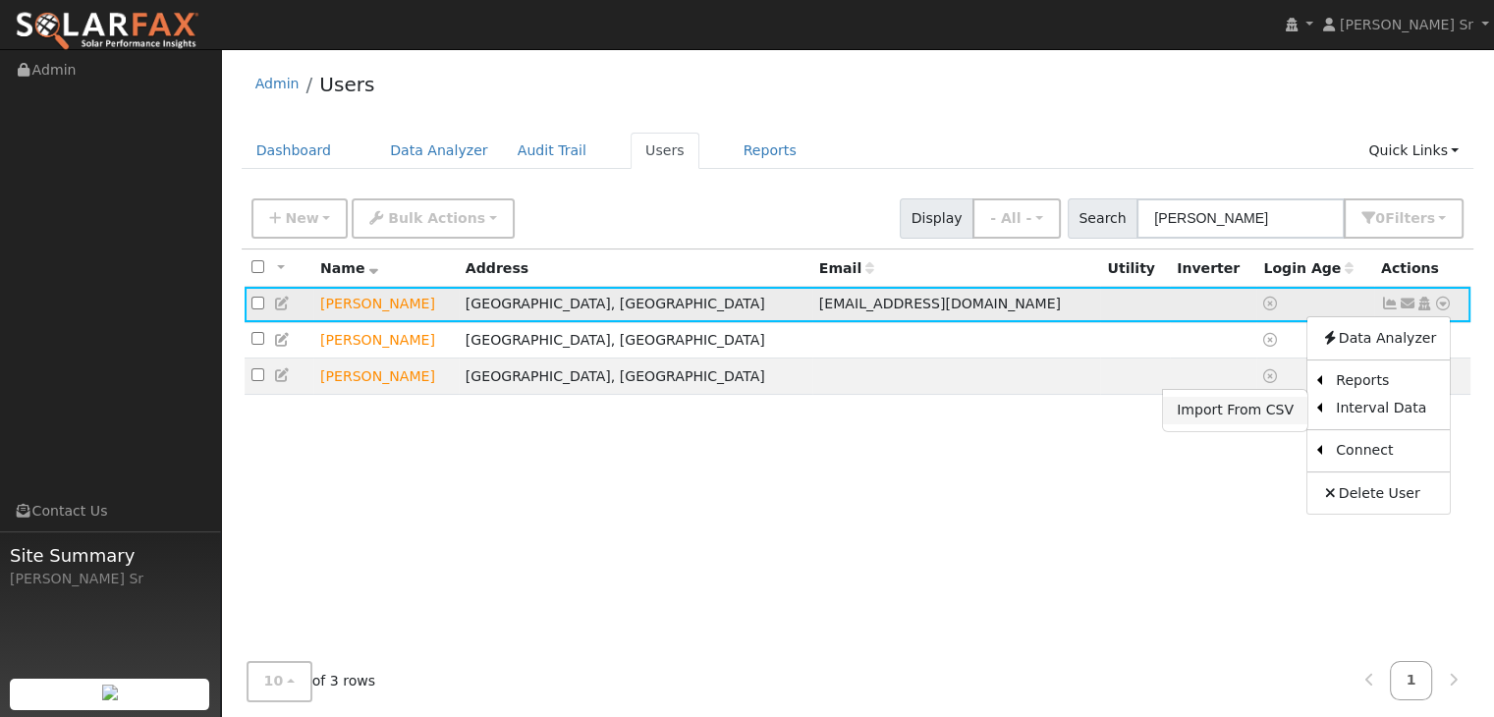
click at [1240, 412] on link "Import From CSV" at bounding box center [1235, 411] width 144 height 28
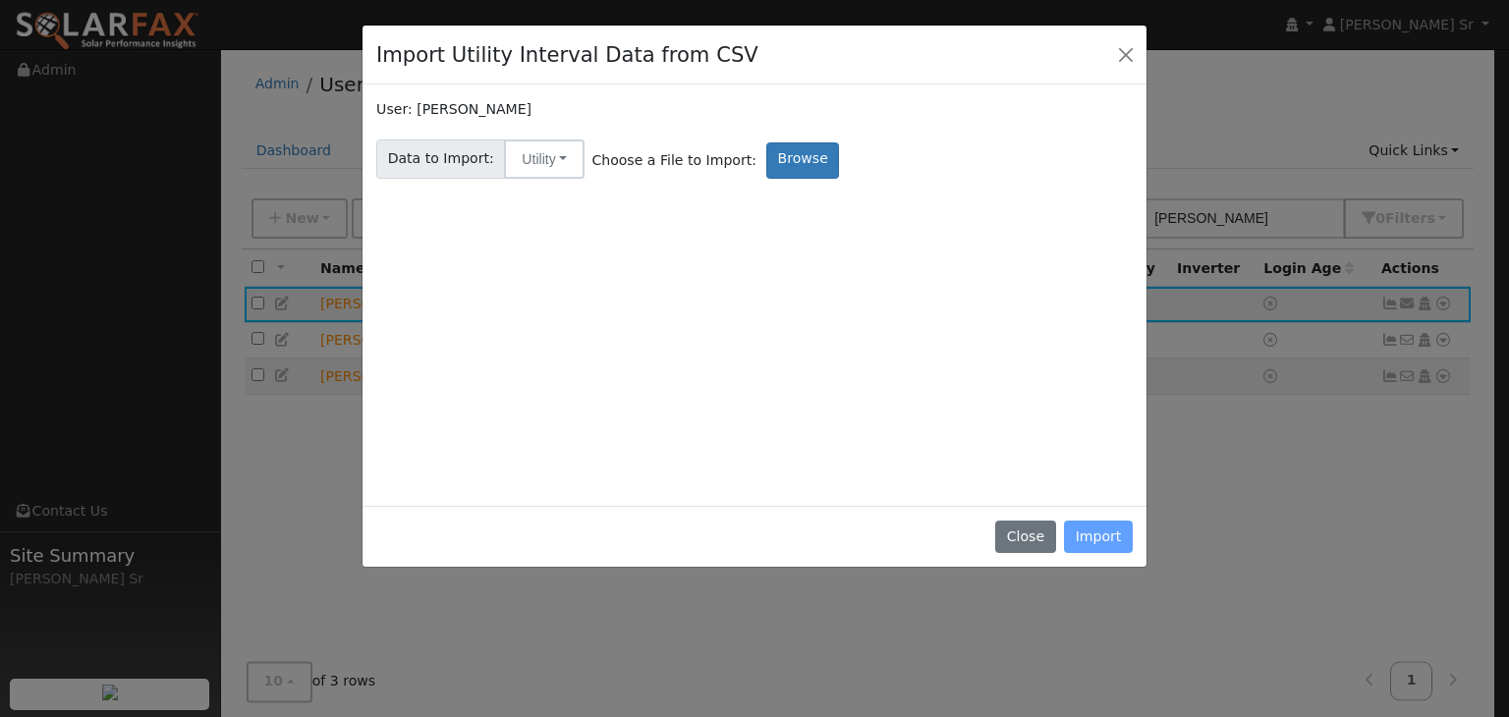
click at [1099, 533] on div "Close Import" at bounding box center [755, 537] width 784 height 62
click at [550, 156] on button "Utility" at bounding box center [544, 158] width 81 height 39
click at [535, 205] on link "Utility" at bounding box center [560, 203] width 137 height 28
click at [1094, 528] on div "Close Import" at bounding box center [755, 537] width 784 height 62
click at [768, 170] on label "Browse" at bounding box center [802, 160] width 73 height 36
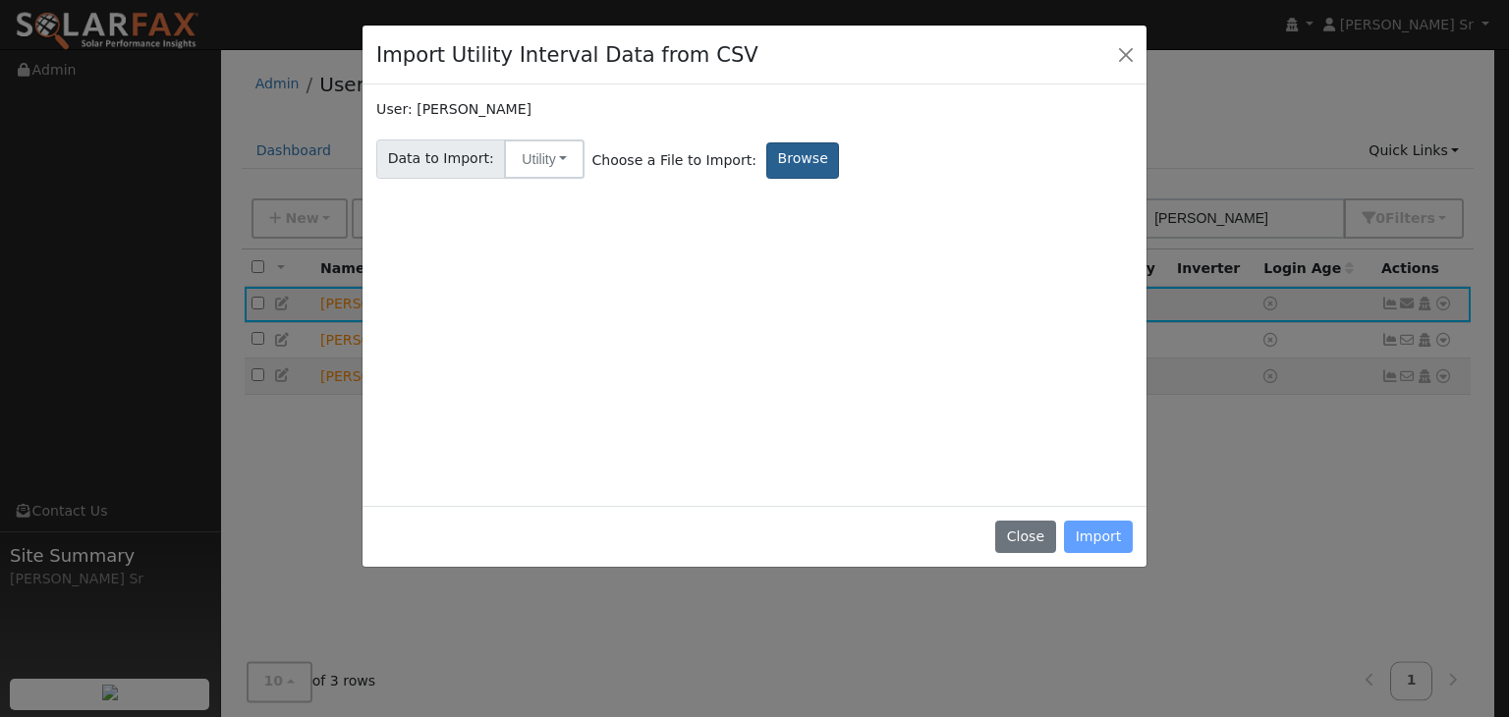
click at [0, 0] on input "Browse" at bounding box center [0, 0] width 0 height 0
click at [1041, 542] on button "Close" at bounding box center [1025, 537] width 60 height 33
